Goal: Task Accomplishment & Management: Use online tool/utility

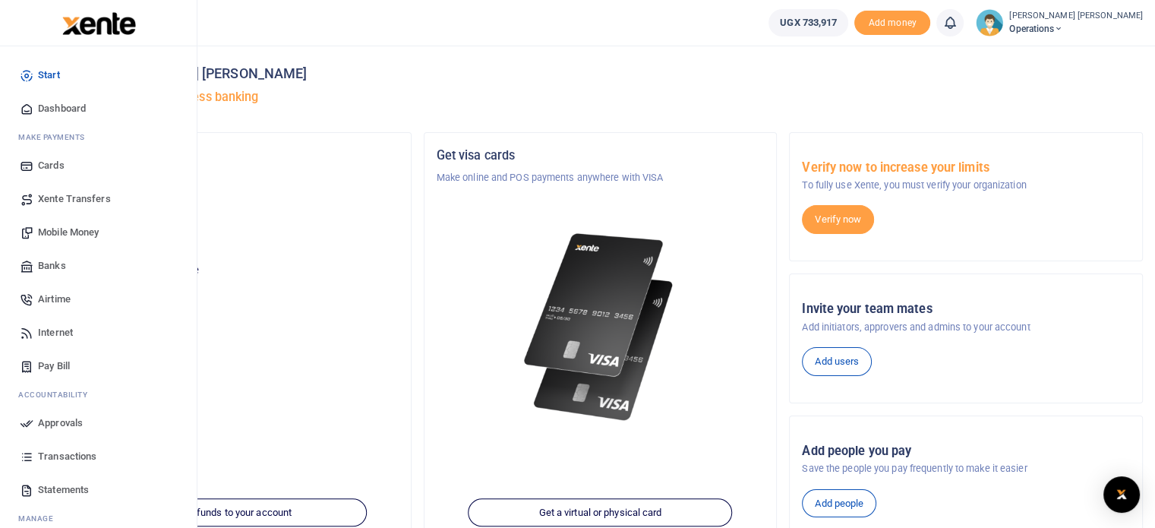
click at [77, 232] on span "Mobile Money" at bounding box center [68, 232] width 61 height 15
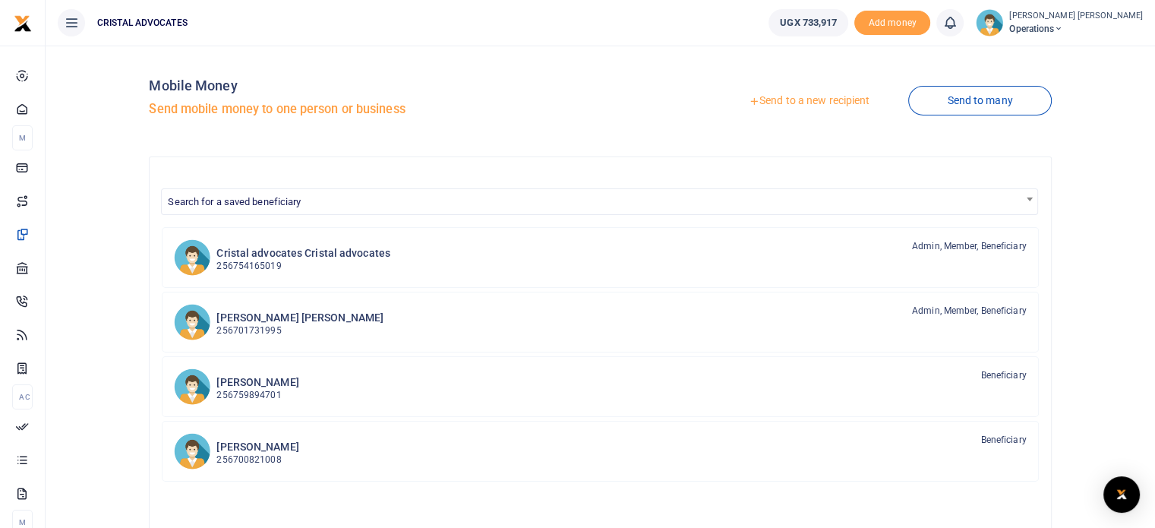
click at [851, 95] on link "Send to a new recipient" at bounding box center [809, 100] width 198 height 27
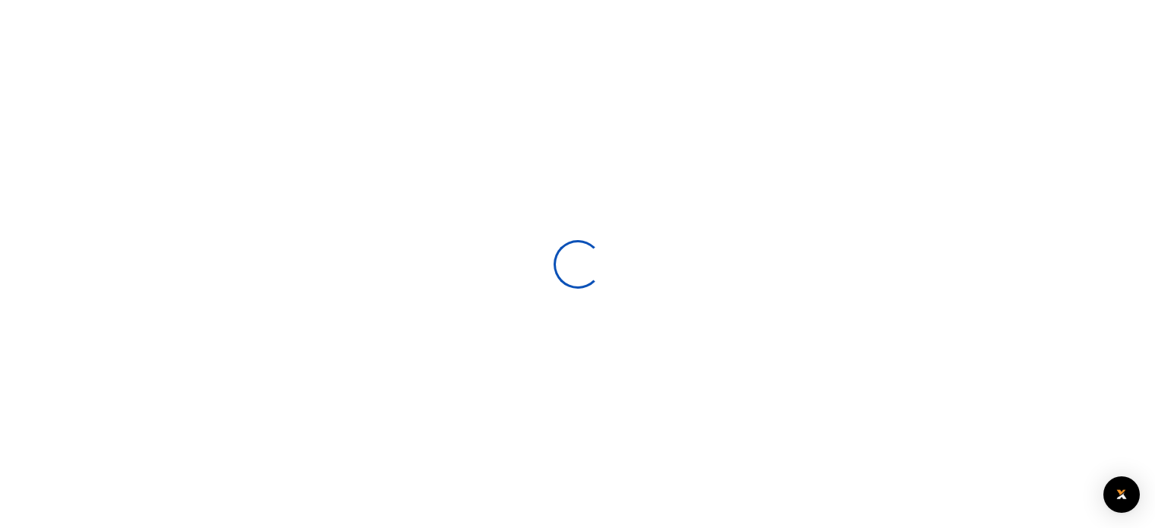
select select
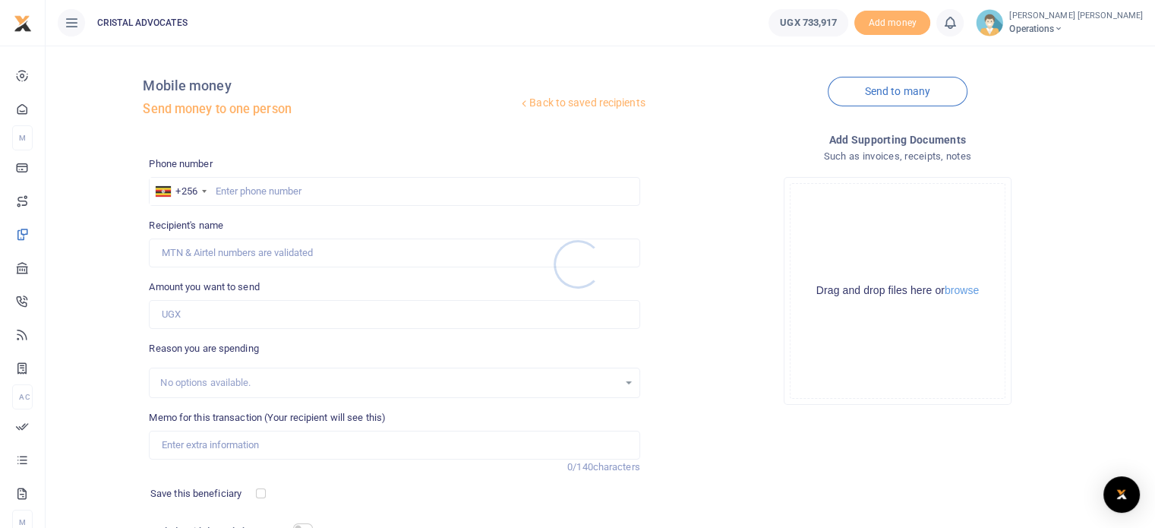
click at [228, 186] on div at bounding box center [577, 264] width 1155 height 528
click at [228, 186] on input "text" at bounding box center [394, 191] width 491 height 29
type input "765290465"
type input "Juliet Kyarikunda"
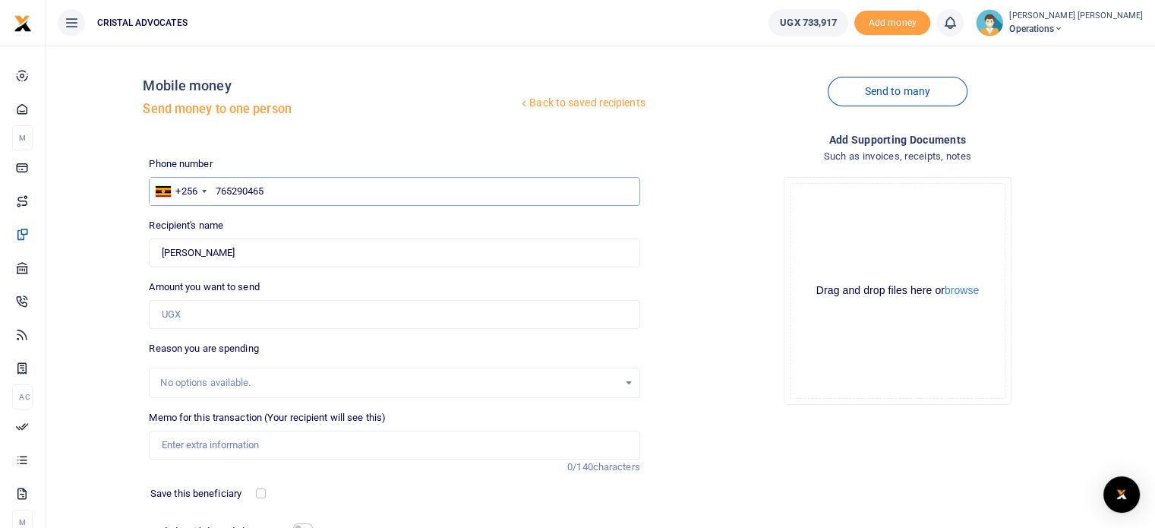
click at [238, 194] on input "765290465" at bounding box center [394, 191] width 491 height 29
type input "763290465"
type input "Denis Kakembo"
type input "7632290465"
type input "763290465"
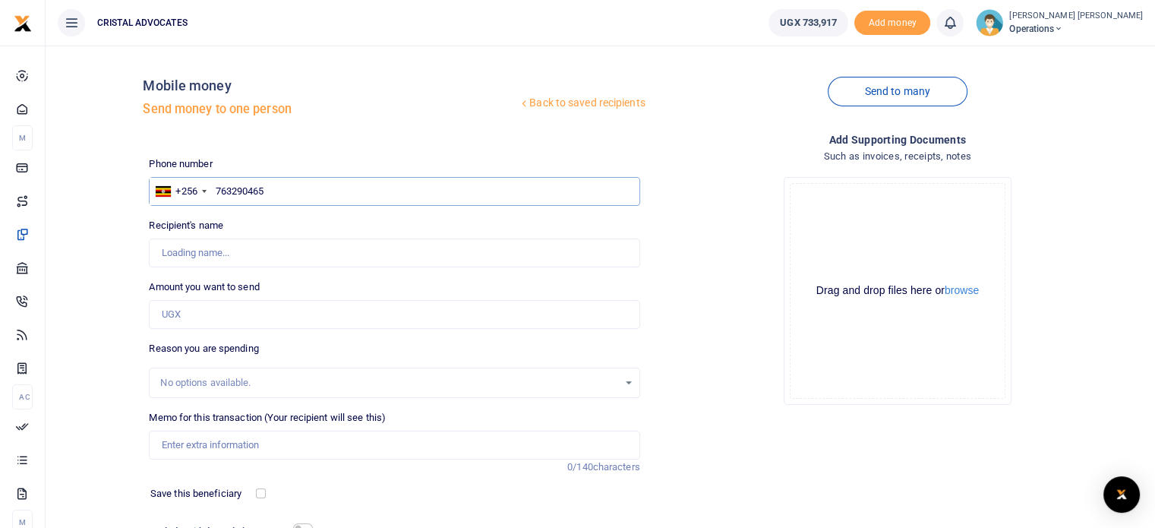
type input "Denis Kakembo"
type input "763290465"
click at [198, 321] on input "Amount you want to send" at bounding box center [394, 314] width 491 height 29
type input "200,000"
click at [207, 449] on input "Memo for this transaction (Your recipient will see this)" at bounding box center [394, 445] width 491 height 29
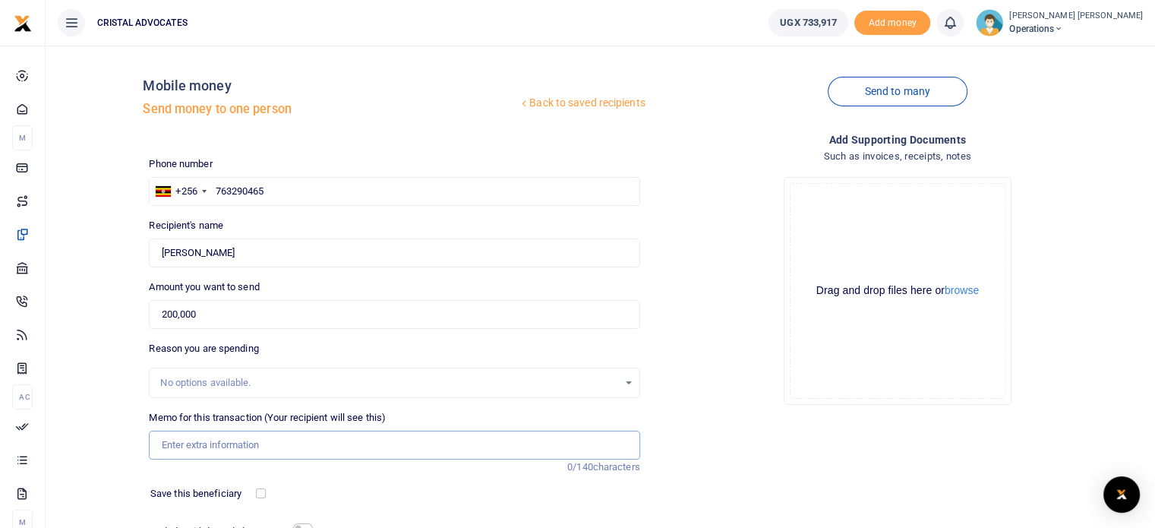
type input "Business development"
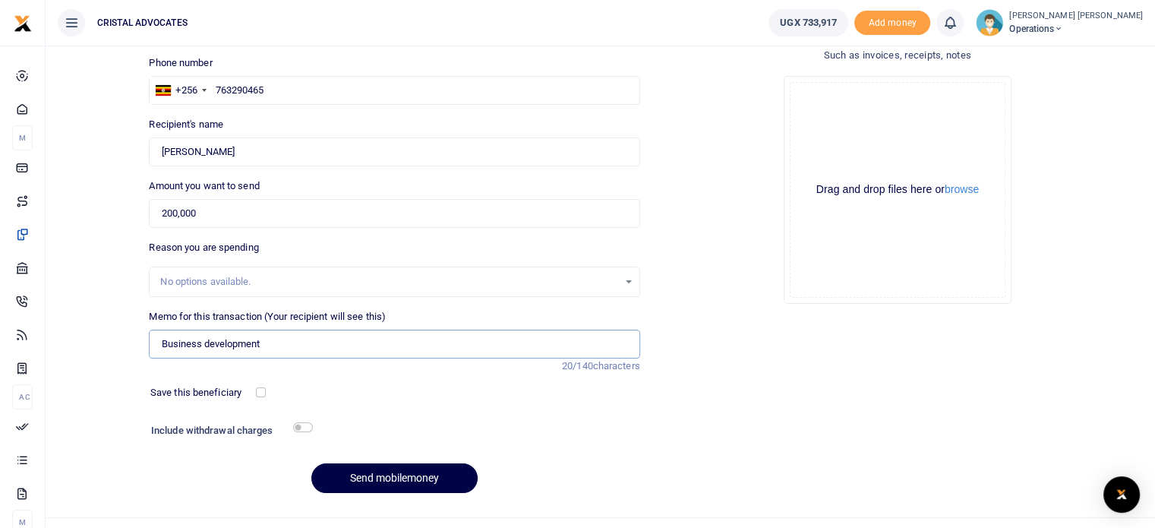
scroll to position [129, 0]
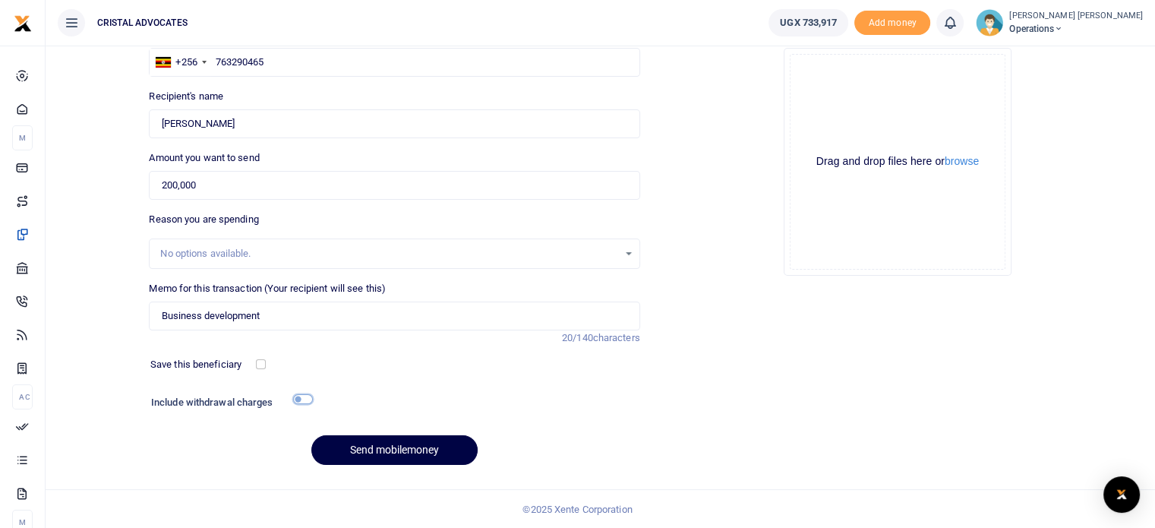
click at [293, 397] on input "checkbox" at bounding box center [303, 399] width 20 height 10
checkbox input "true"
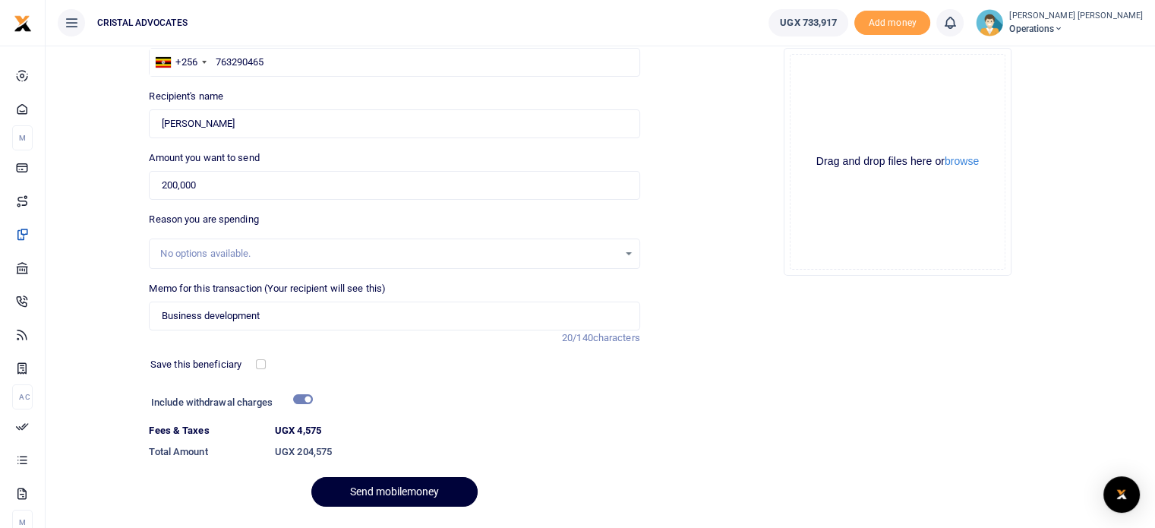
click at [387, 492] on button "Send mobilemoney" at bounding box center [394, 492] width 166 height 30
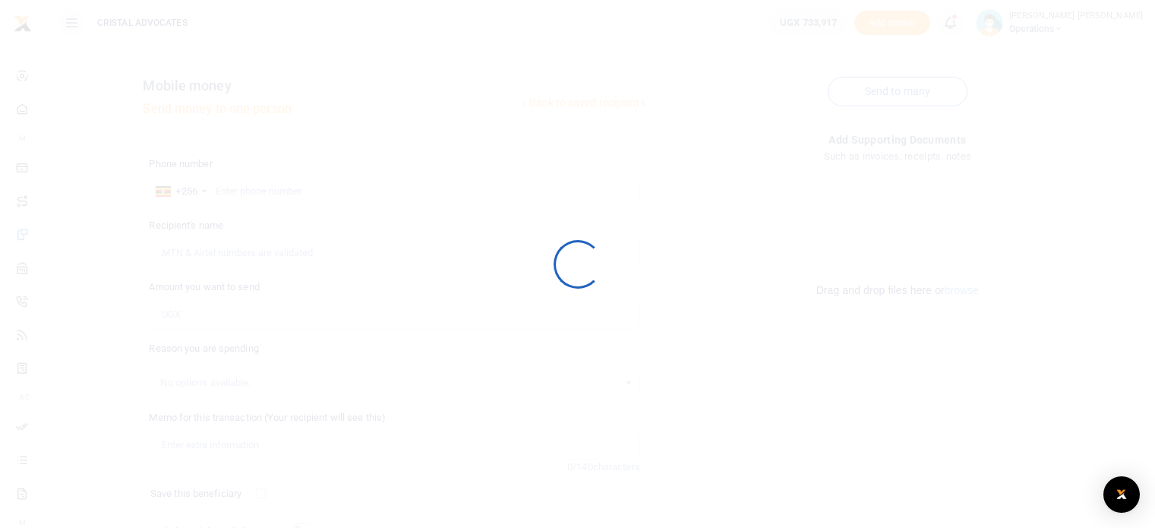
scroll to position [129, 0]
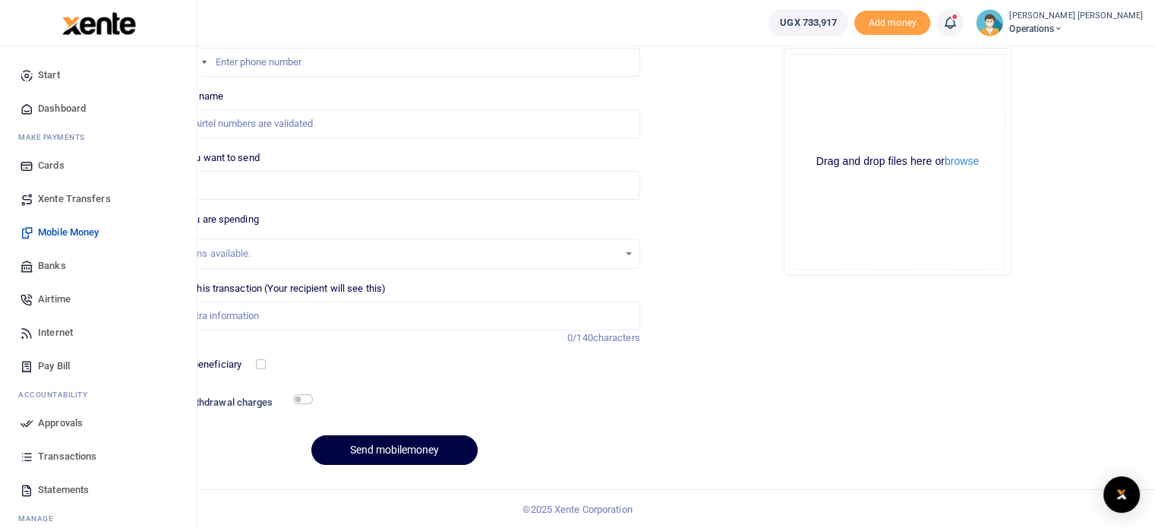
click at [58, 447] on link "Transactions" at bounding box center [98, 456] width 172 height 33
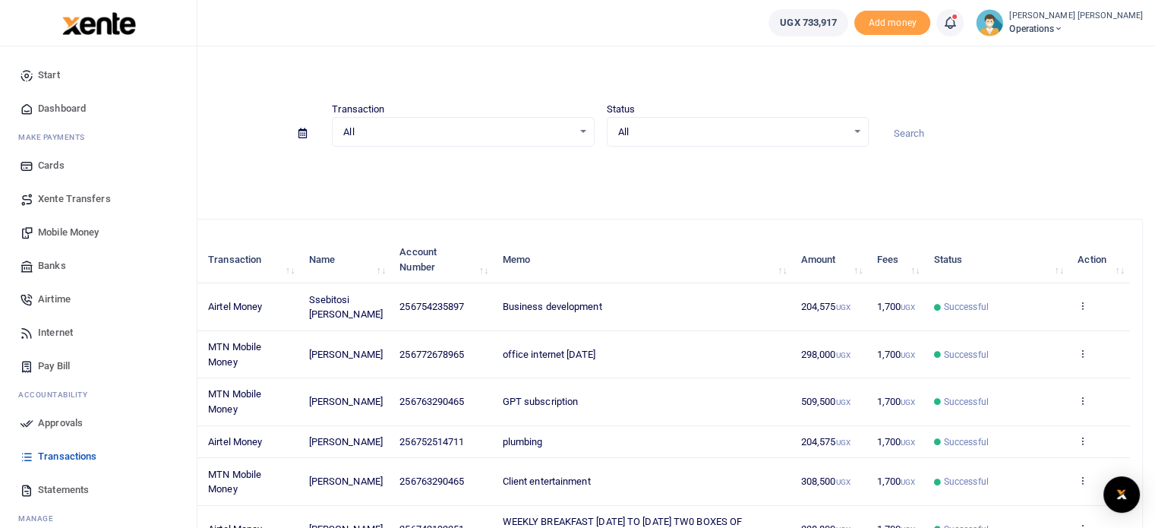
click at [67, 418] on span "Approvals" at bounding box center [60, 422] width 45 height 15
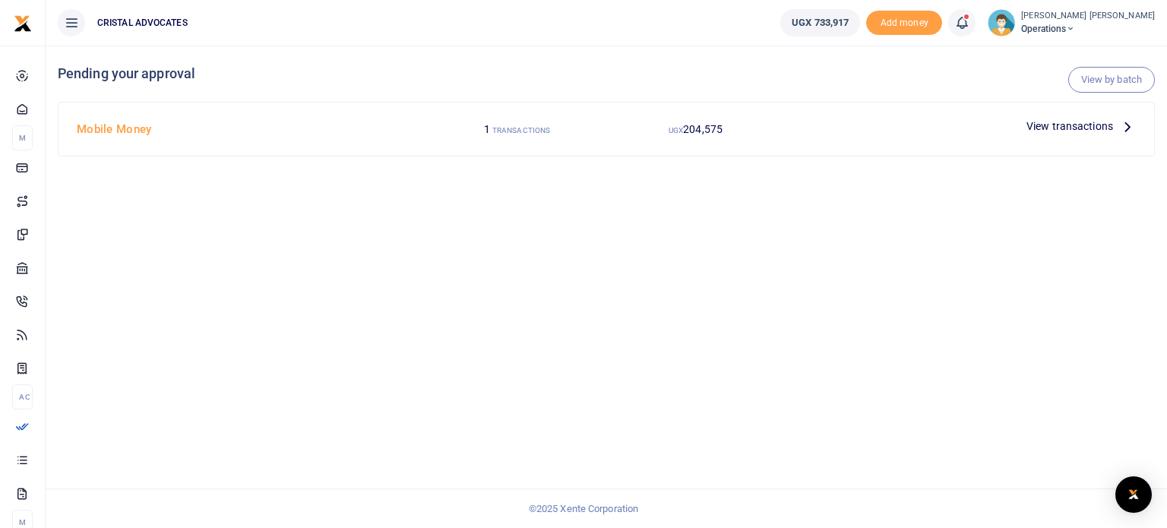
click at [1121, 123] on icon at bounding box center [1127, 126] width 17 height 17
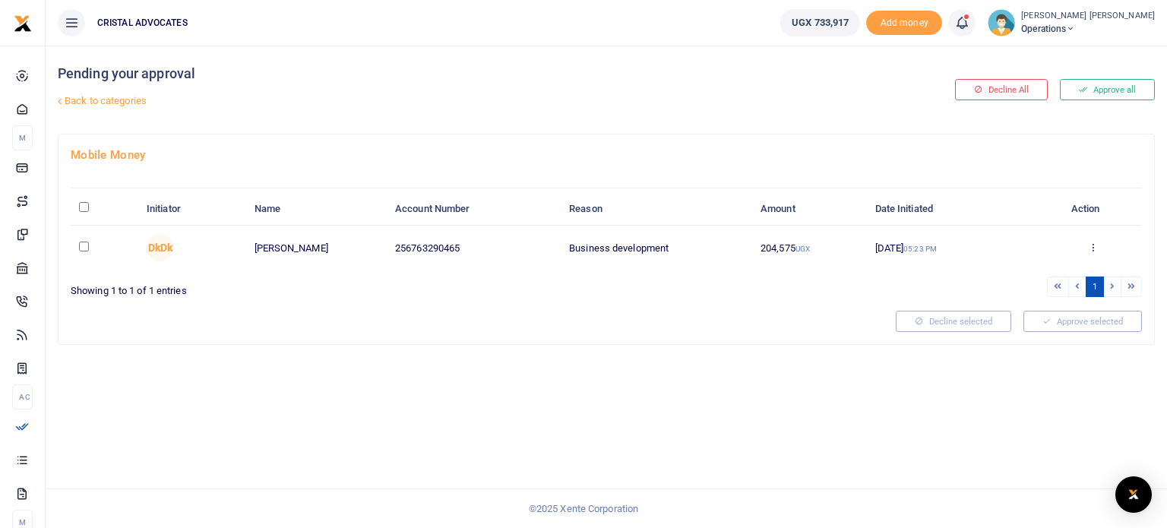
click at [93, 242] on td at bounding box center [105, 248] width 68 height 44
click at [84, 243] on input "checkbox" at bounding box center [84, 247] width 10 height 10
checkbox input "true"
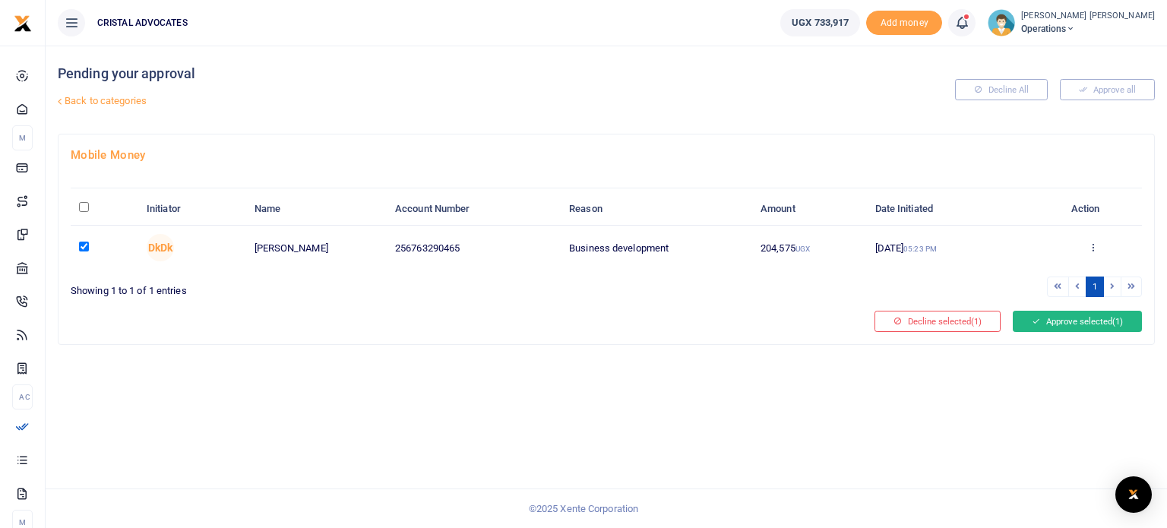
click at [1048, 318] on button "Approve selected (1)" at bounding box center [1076, 321] width 129 height 21
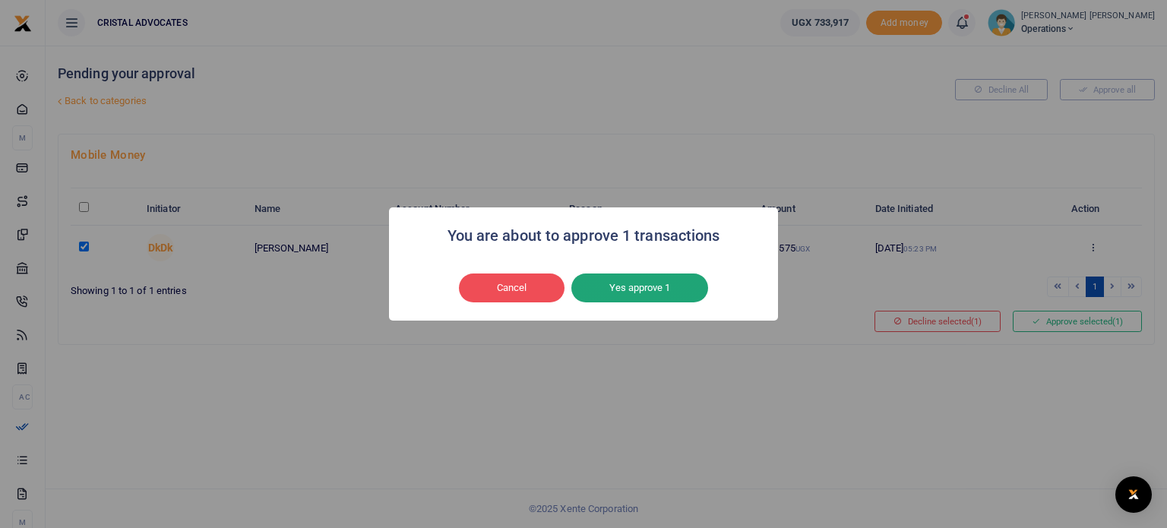
click at [644, 294] on button "Yes approve 1" at bounding box center [639, 287] width 137 height 29
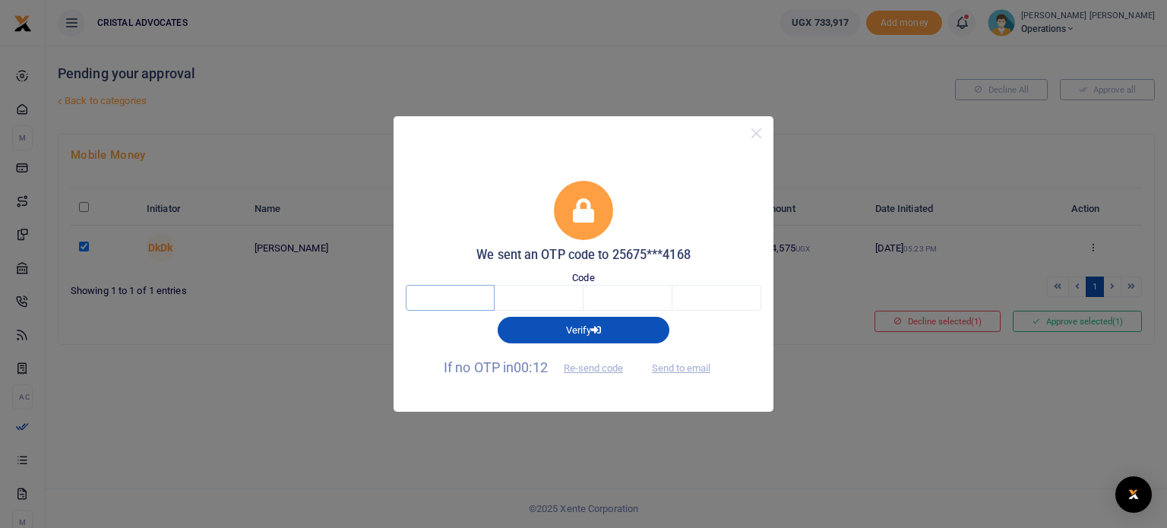
click at [471, 296] on input "text" at bounding box center [450, 298] width 89 height 26
click at [685, 368] on button "Send to email" at bounding box center [681, 368] width 84 height 26
click at [434, 306] on input "text" at bounding box center [450, 298] width 89 height 26
type input "7"
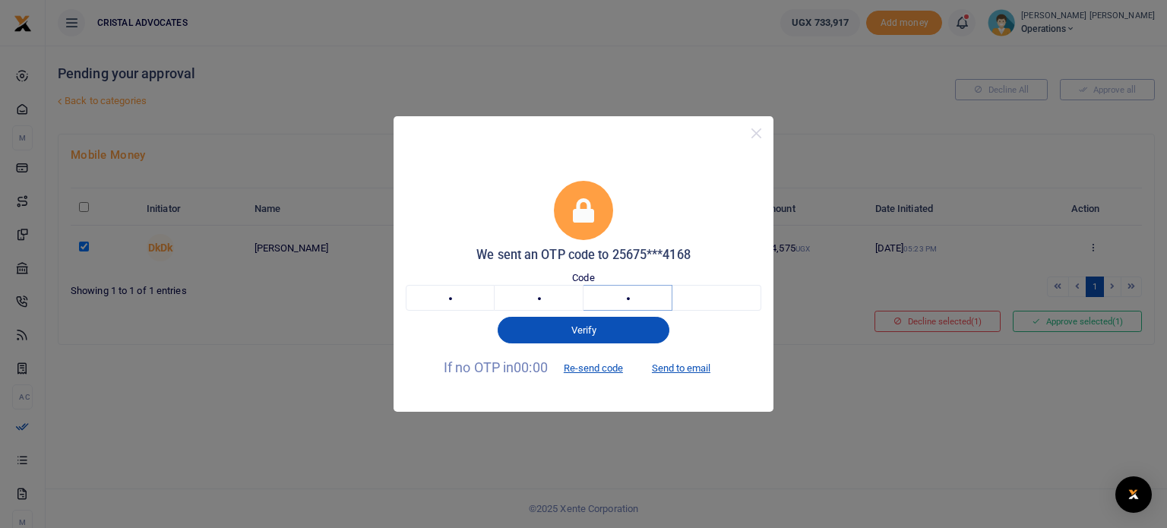
type input "0"
type input "6"
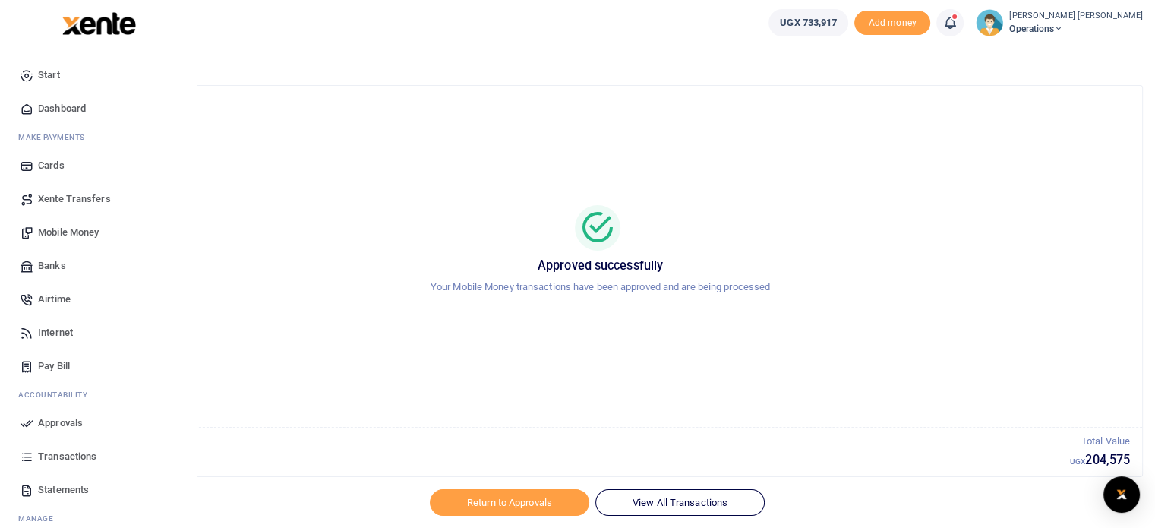
click at [80, 238] on span "Mobile Money" at bounding box center [68, 232] width 61 height 15
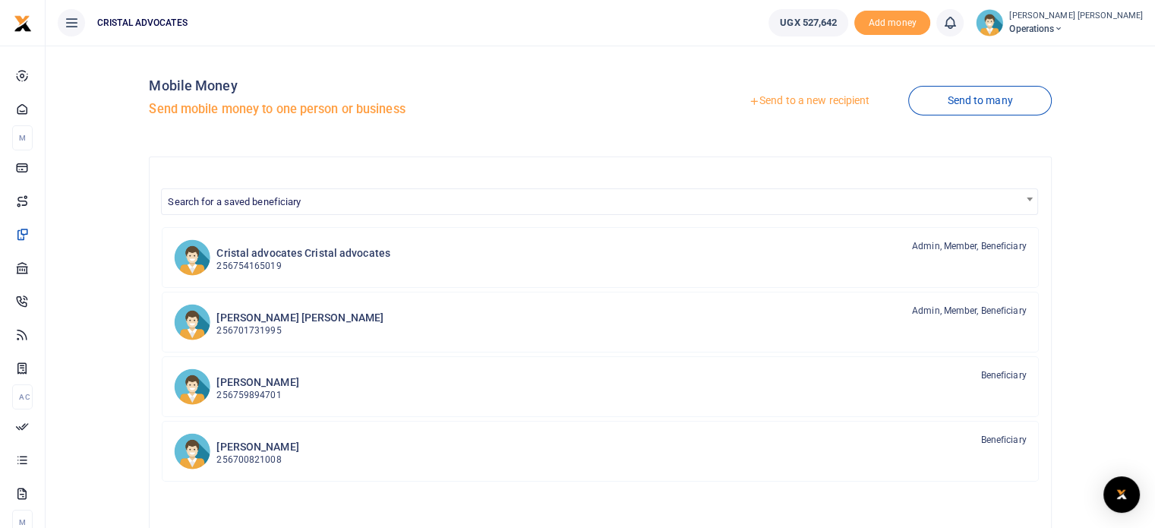
click at [842, 103] on link "Send to a new recipient" at bounding box center [809, 100] width 198 height 27
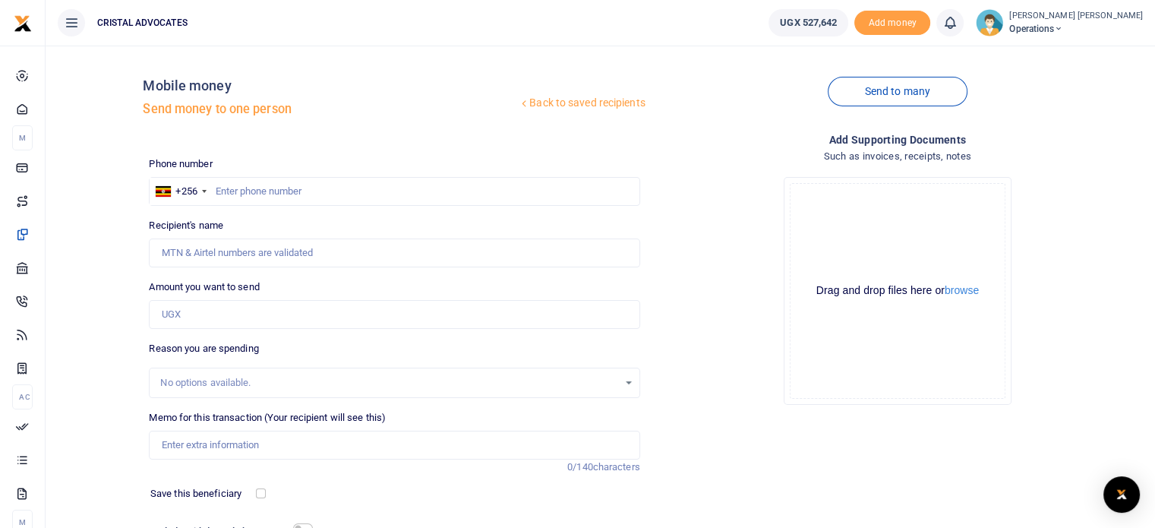
click at [238, 197] on div at bounding box center [577, 264] width 1155 height 528
click at [238, 197] on input "text" at bounding box center [394, 191] width 491 height 29
type input "763290465"
type input "Denis Kakembo"
type input "763290465"
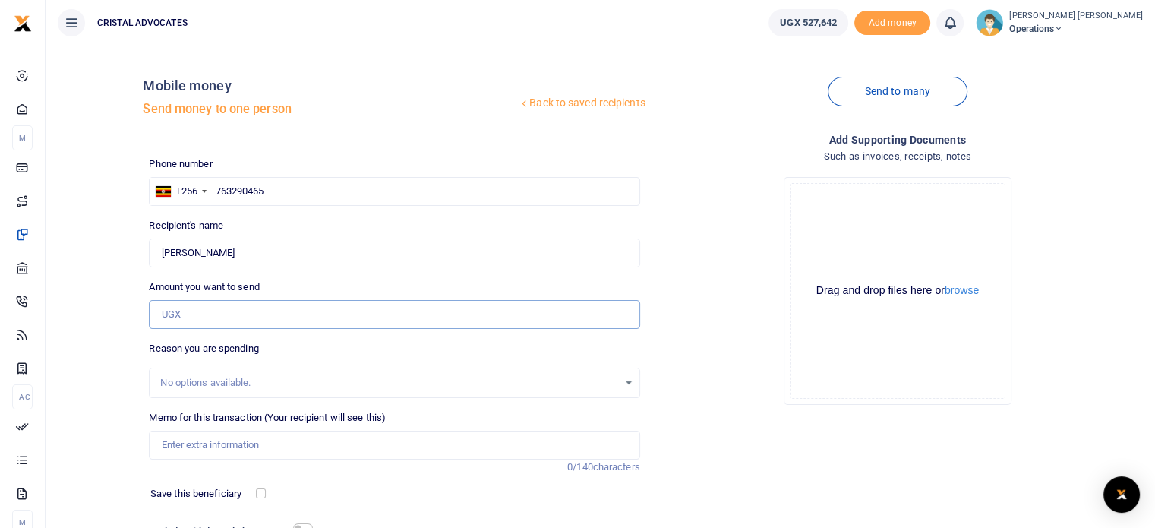
click at [201, 318] on input "Amount you want to send" at bounding box center [394, 314] width 491 height 29
type input "250,000"
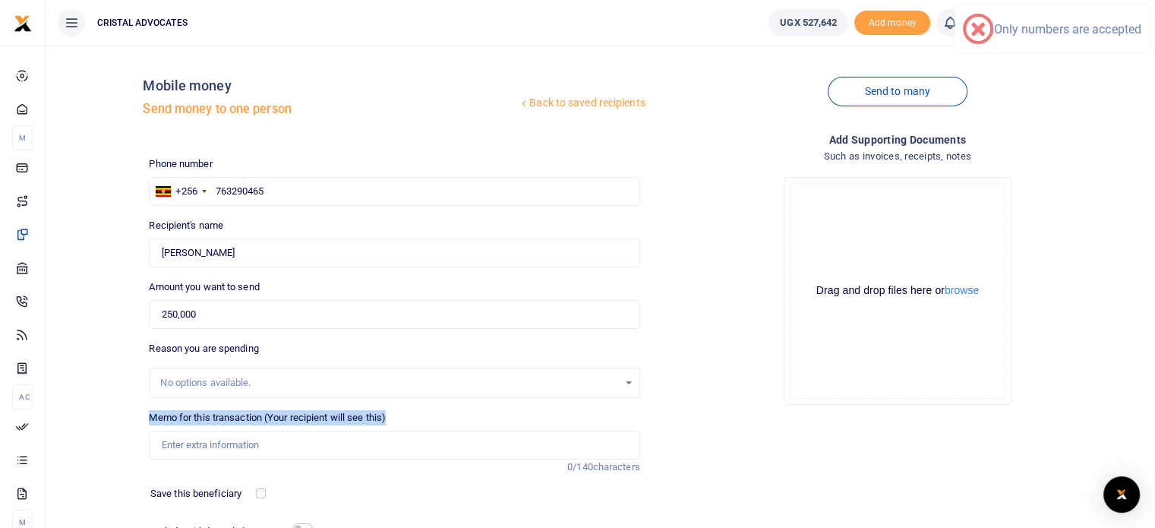
drag, startPoint x: 268, startPoint y: 399, endPoint x: 295, endPoint y: 441, distance: 49.9
click at [295, 441] on div "Phone number +256 Uganda +256 763290465 Phone is required. Recipient's name Fou…" at bounding box center [394, 381] width 503 height 450
click at [295, 441] on input "Memo for this transaction (Your recipient will see this)" at bounding box center [394, 445] width 491 height 29
type input "Business development"
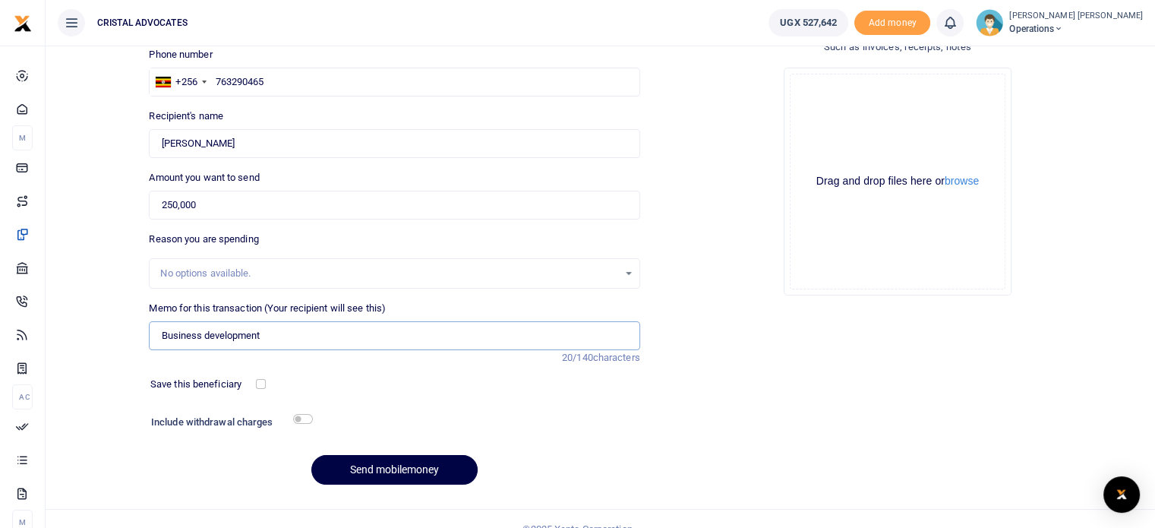
scroll to position [129, 0]
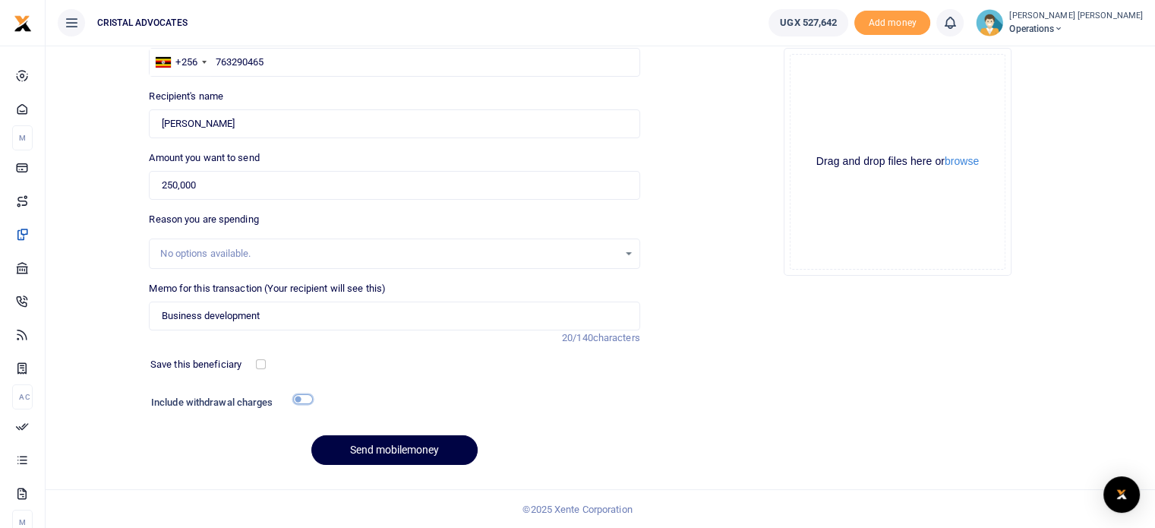
click at [305, 399] on input "checkbox" at bounding box center [303, 399] width 20 height 10
checkbox input "true"
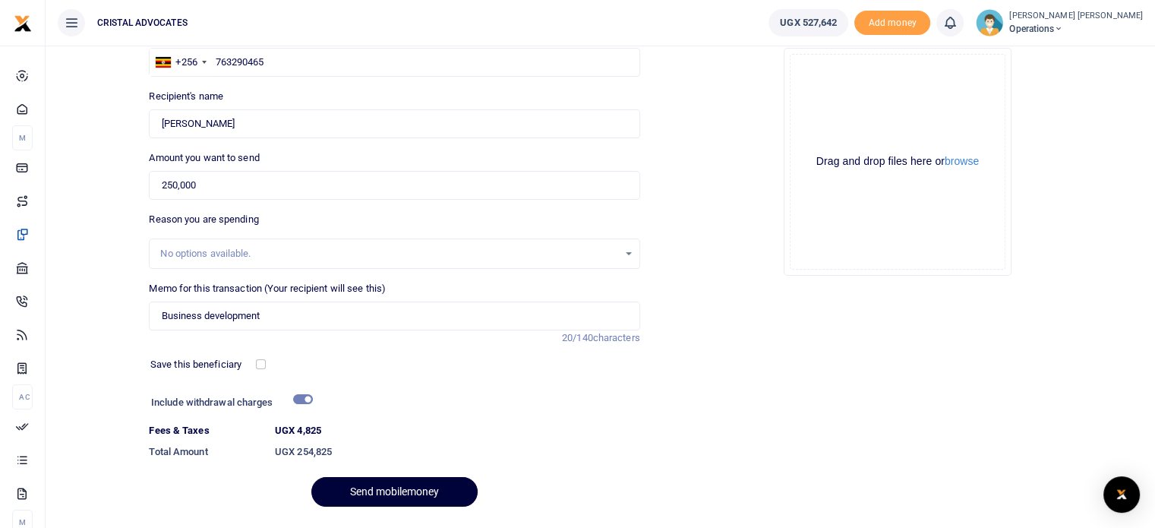
click at [381, 488] on button "Send mobilemoney" at bounding box center [394, 492] width 166 height 30
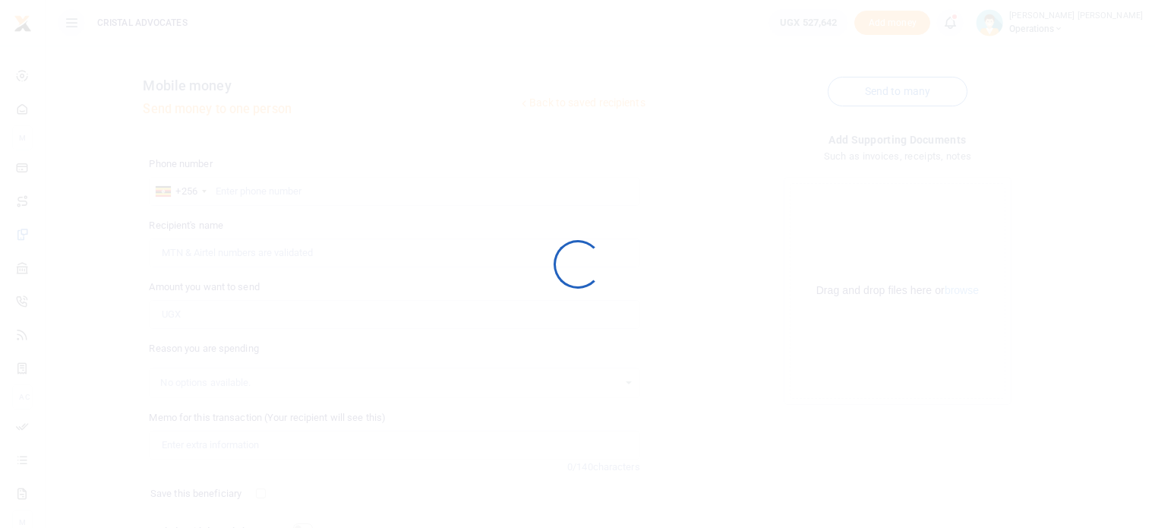
scroll to position [129, 0]
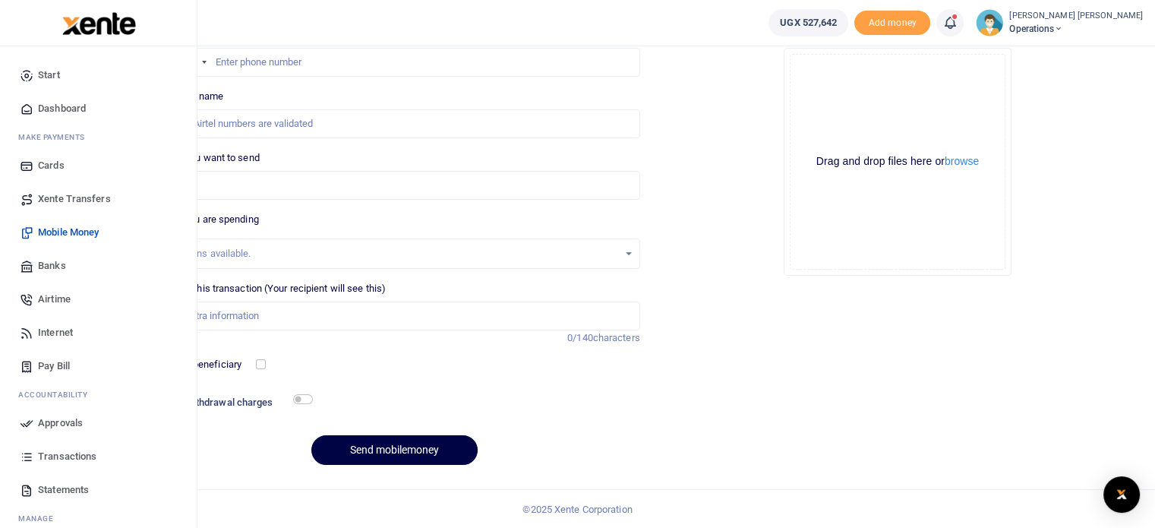
click at [52, 421] on span "Approvals" at bounding box center [60, 422] width 45 height 15
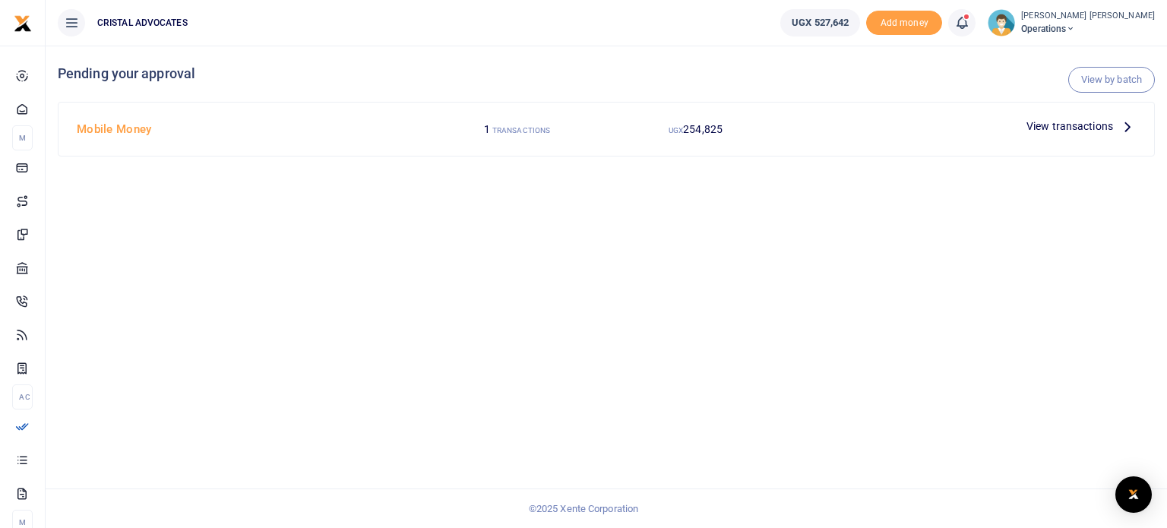
click at [1123, 128] on icon at bounding box center [1127, 126] width 17 height 17
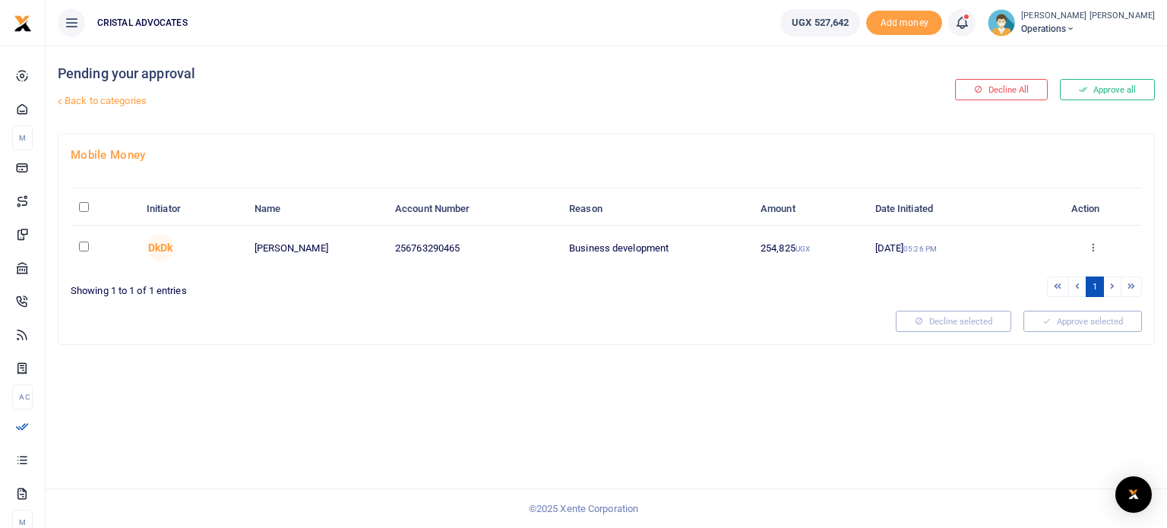
click at [102, 242] on td at bounding box center [105, 248] width 68 height 44
click at [87, 243] on input "checkbox" at bounding box center [84, 247] width 10 height 10
checkbox input "true"
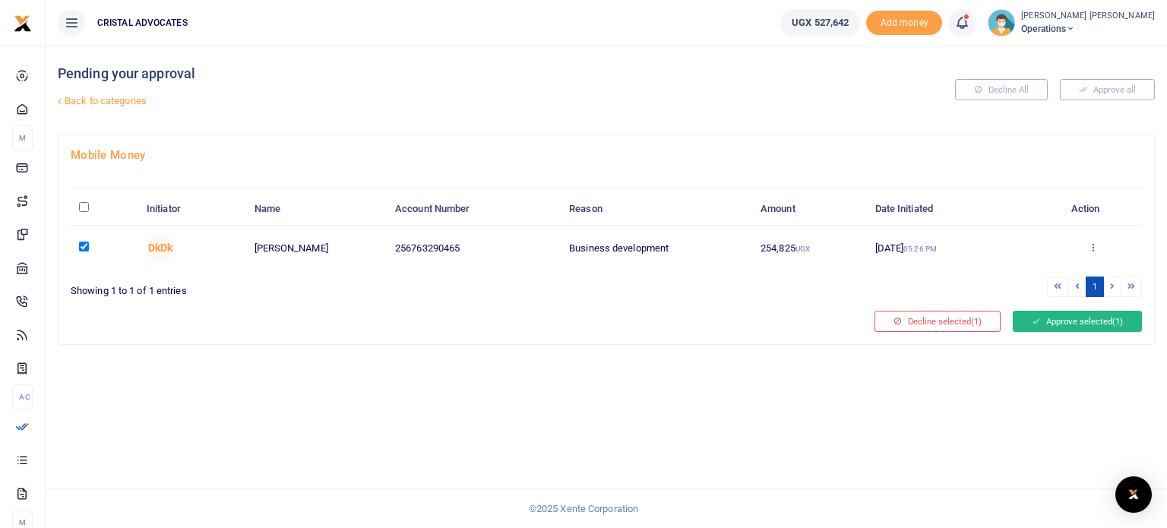
click at [1091, 330] on button "Approve selected (1)" at bounding box center [1076, 321] width 129 height 21
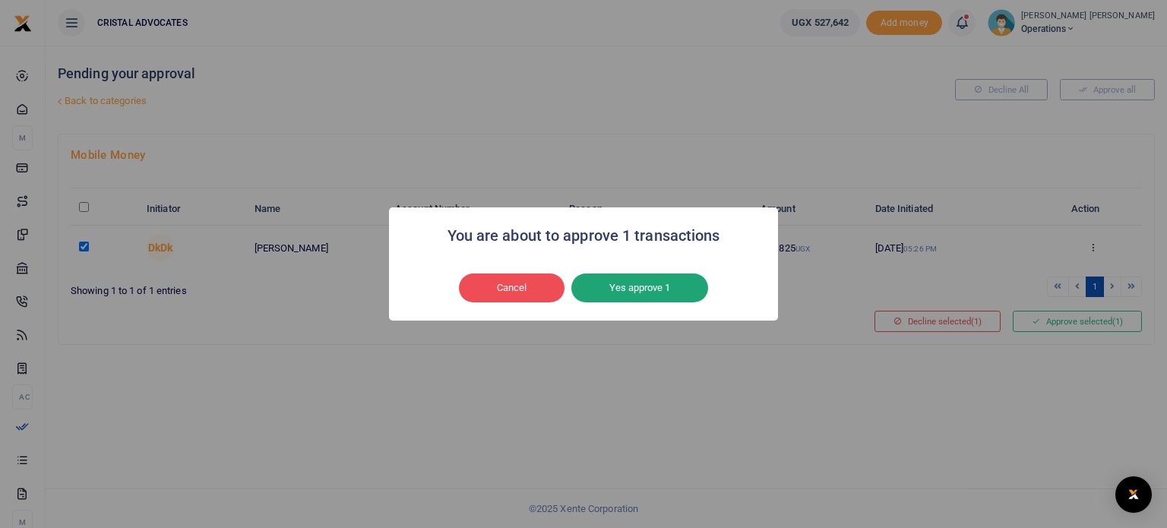
click at [622, 279] on button "Yes approve 1" at bounding box center [639, 287] width 137 height 29
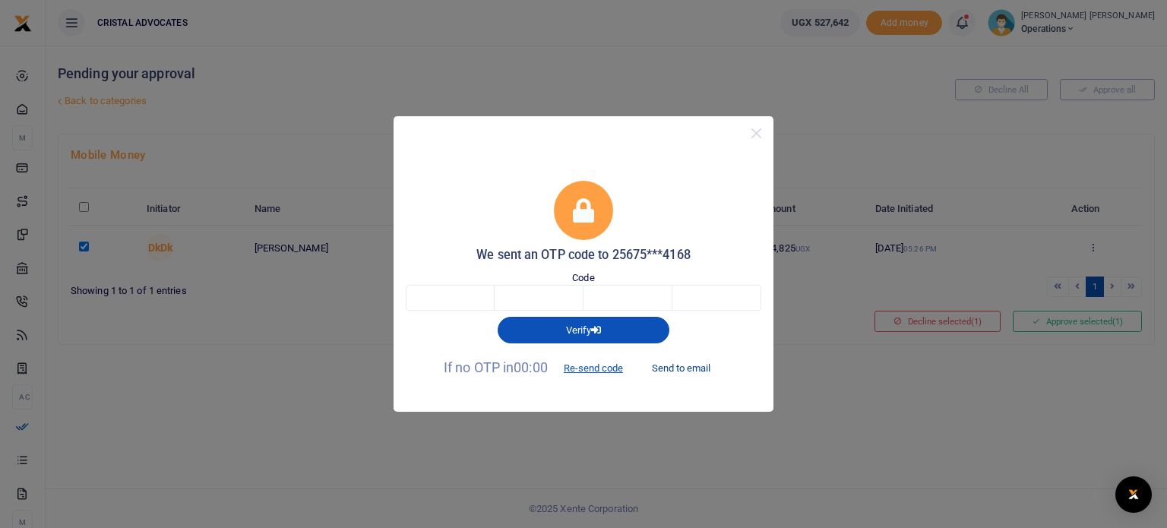
click at [682, 368] on button "Send to email" at bounding box center [681, 368] width 84 height 26
click at [685, 365] on button "Send to email" at bounding box center [681, 368] width 84 height 26
click at [458, 289] on input "text" at bounding box center [450, 298] width 89 height 26
type input "7"
type input "3"
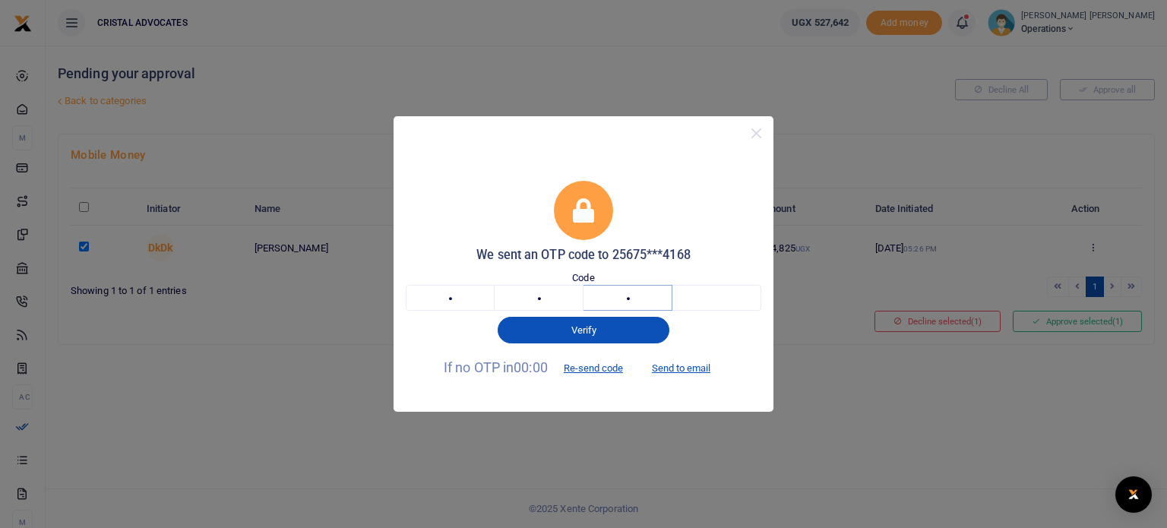
type input "4"
type input "1"
